Goal: Transaction & Acquisition: Register for event/course

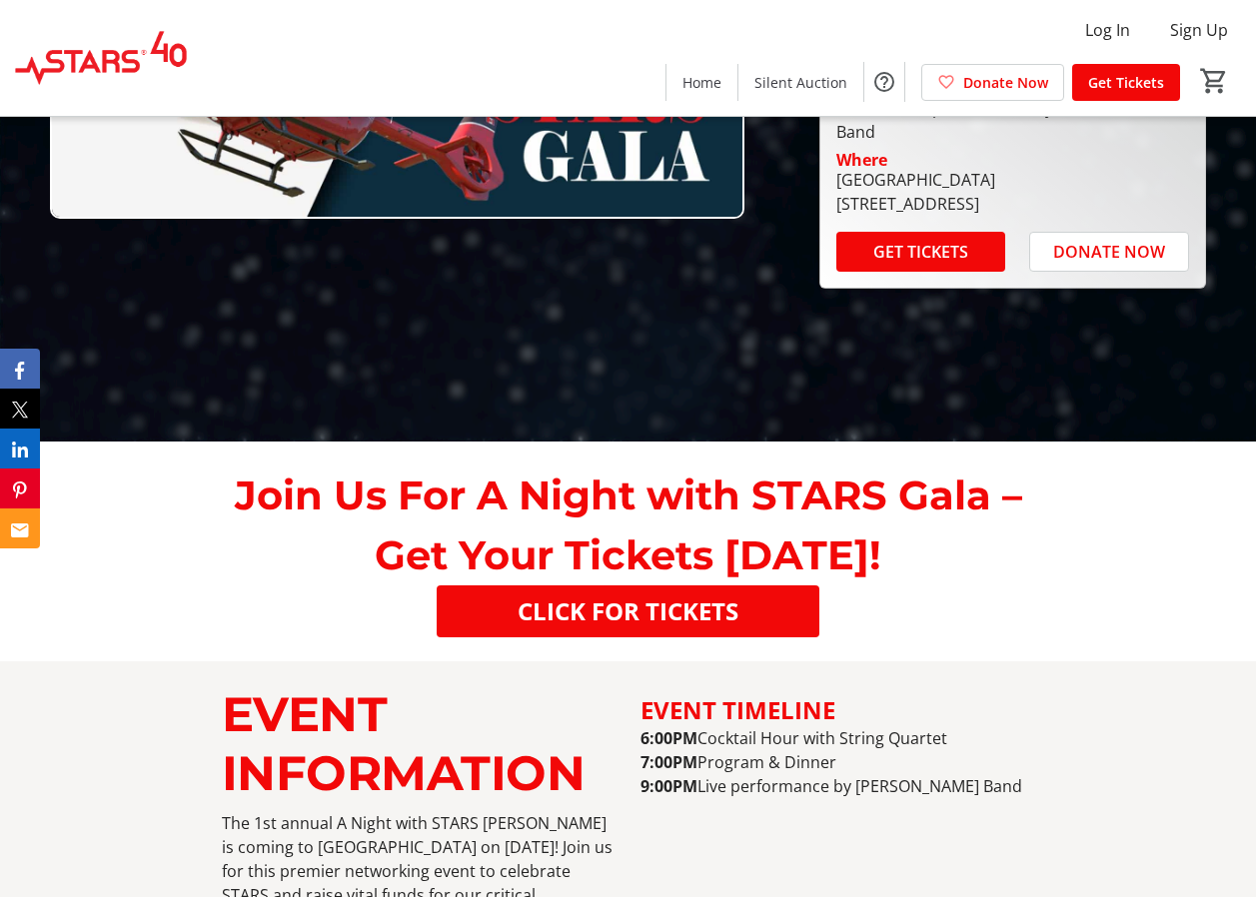
scroll to position [454, 0]
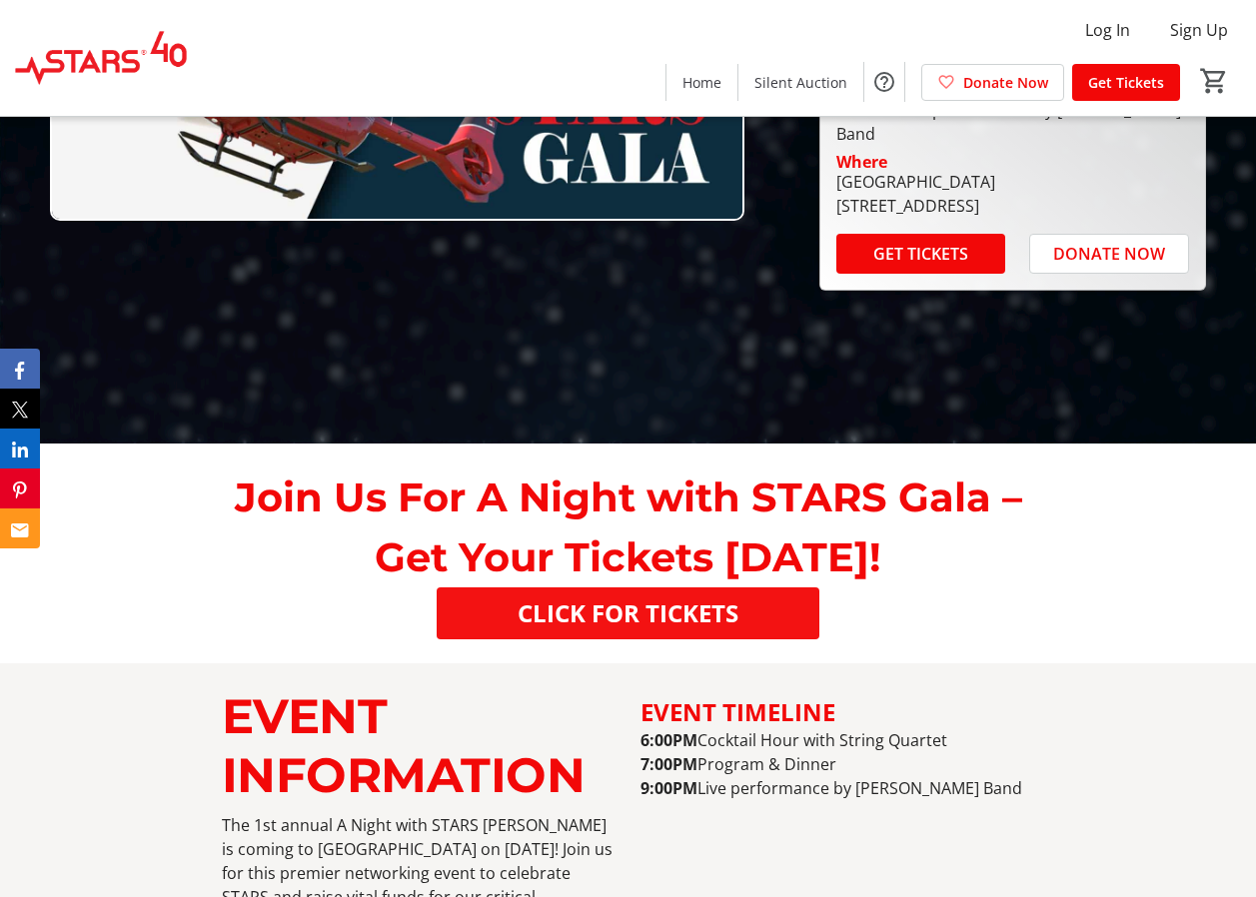
click at [629, 622] on span "CLICK FOR TICKETS" at bounding box center [628, 614] width 221 height 36
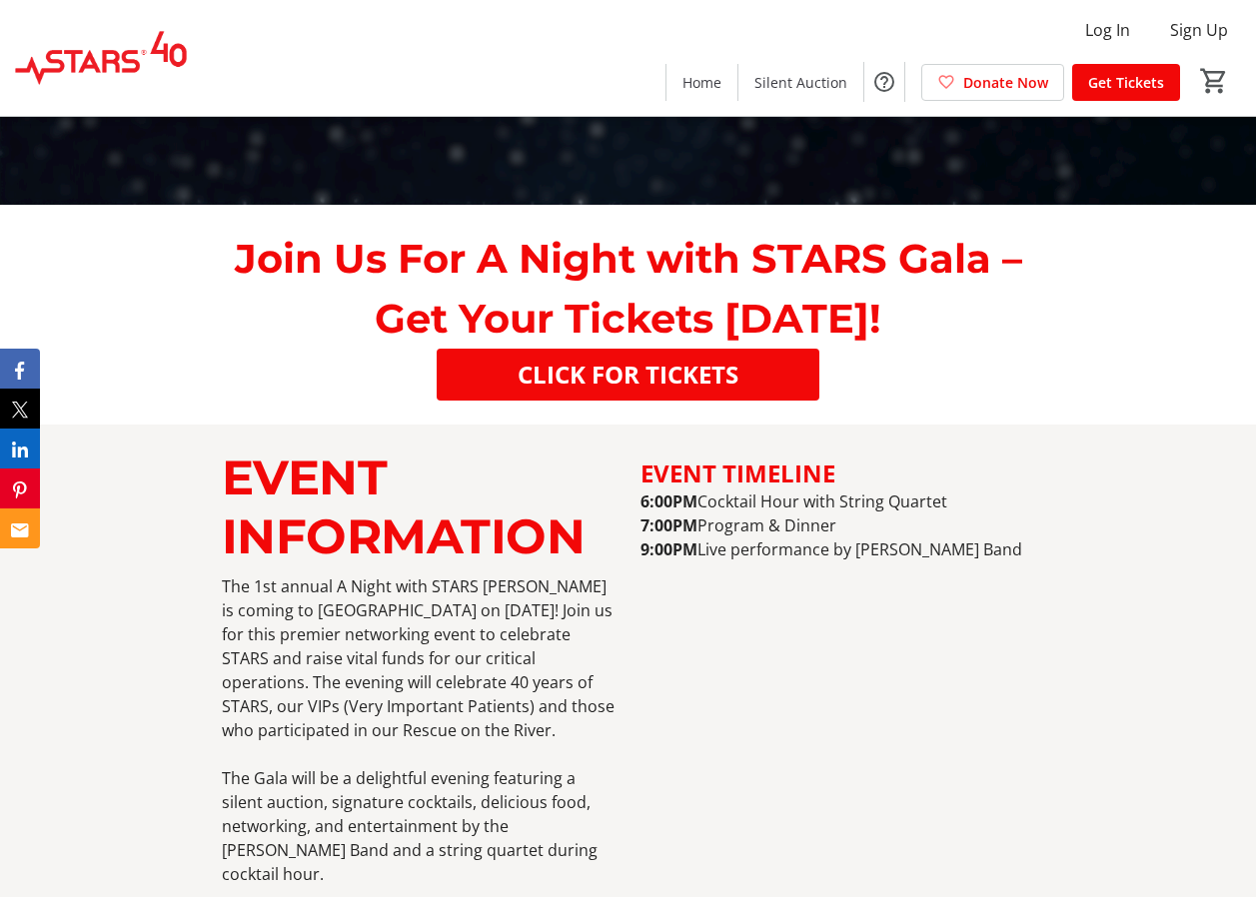
scroll to position [699, 0]
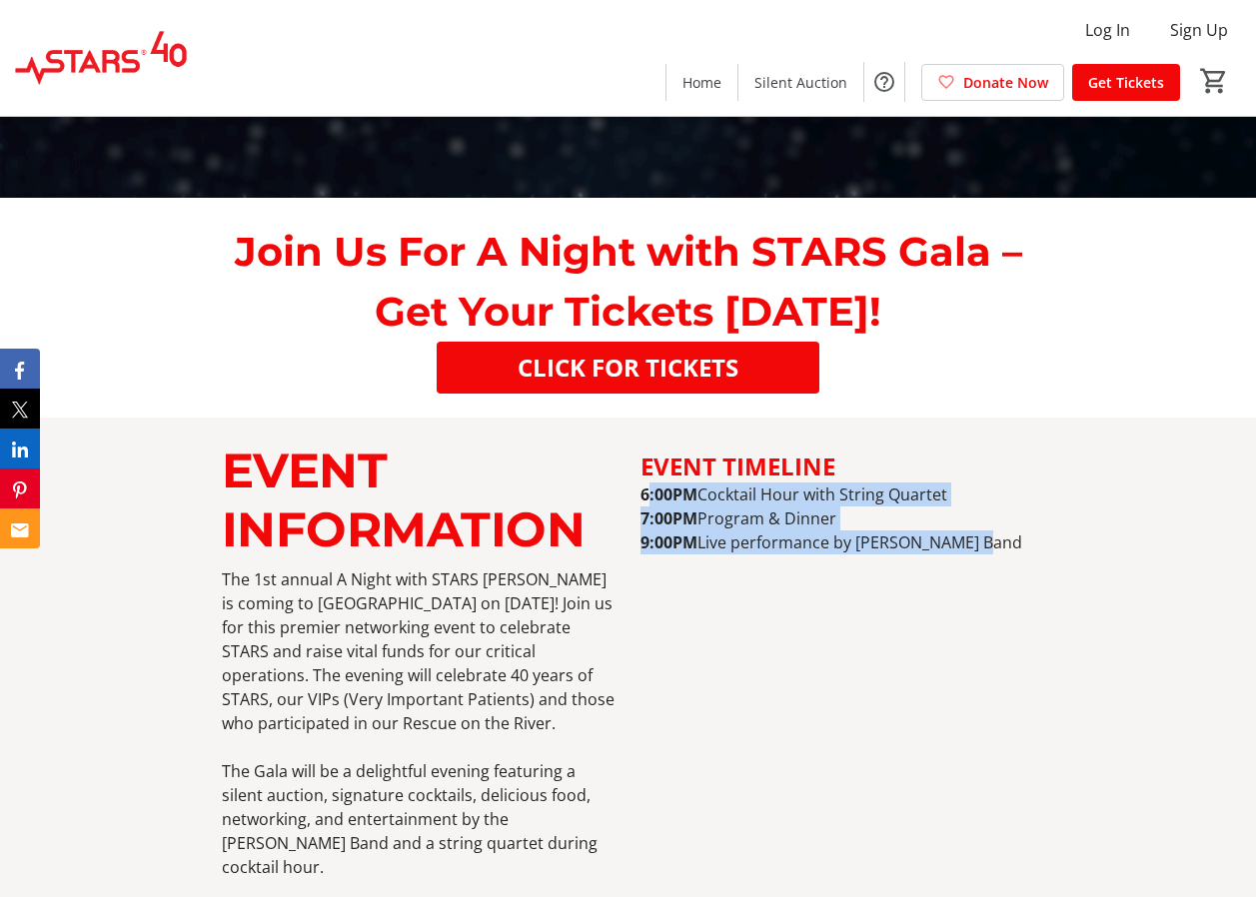
drag, startPoint x: 657, startPoint y: 497, endPoint x: 1009, endPoint y: 581, distance: 362.6
click at [1009, 581] on div "EVENT TIMELINE 6:00PM Cocktail Hour with String Quartet 7:00PM Program & Dinner…" at bounding box center [838, 709] width 395 height 534
click at [673, 648] on div "EVENT TIMELINE 6:00PM Cocktail Hour with String Quartet 7:00PM Program & Dinner…" at bounding box center [838, 709] width 395 height 534
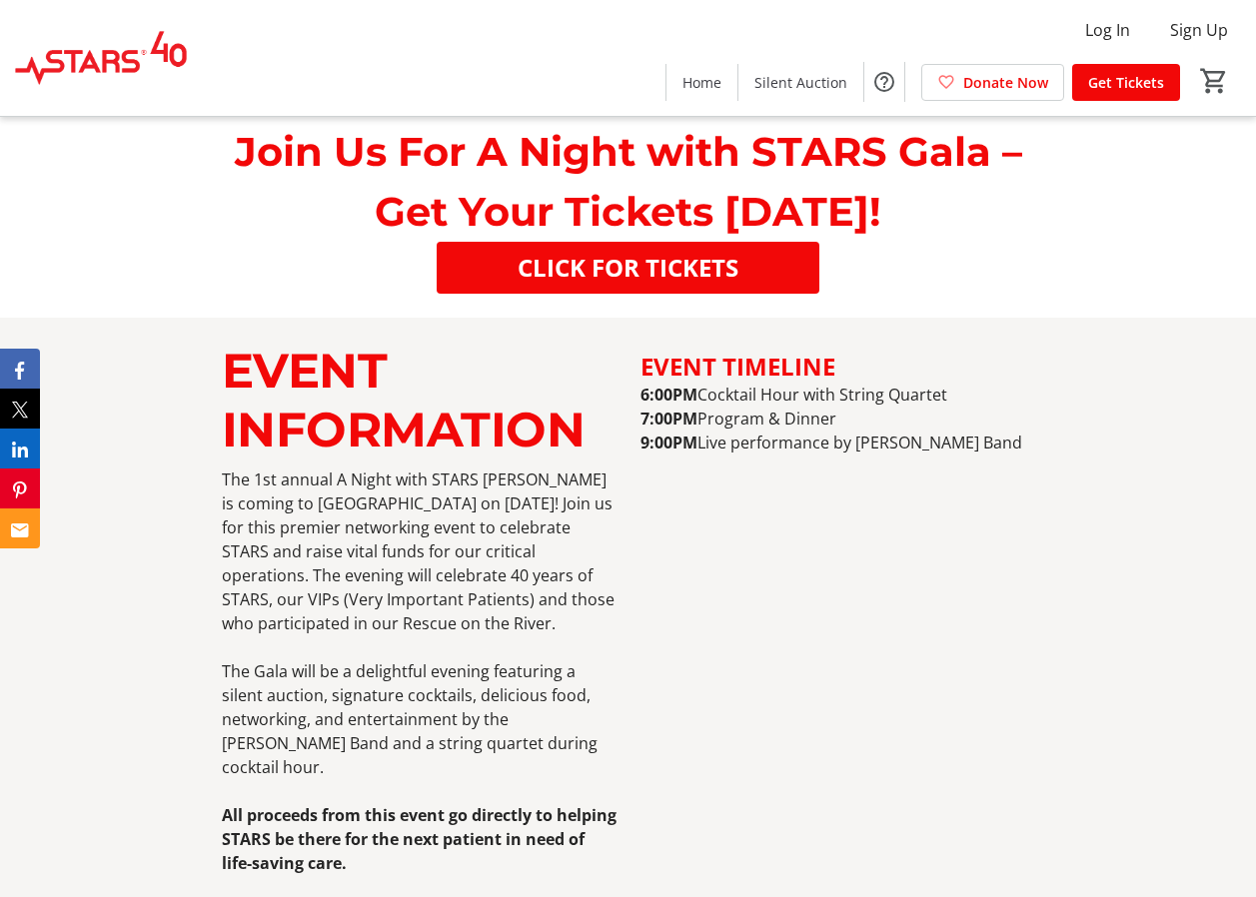
scroll to position [899, 0]
